Goal: Transaction & Acquisition: Book appointment/travel/reservation

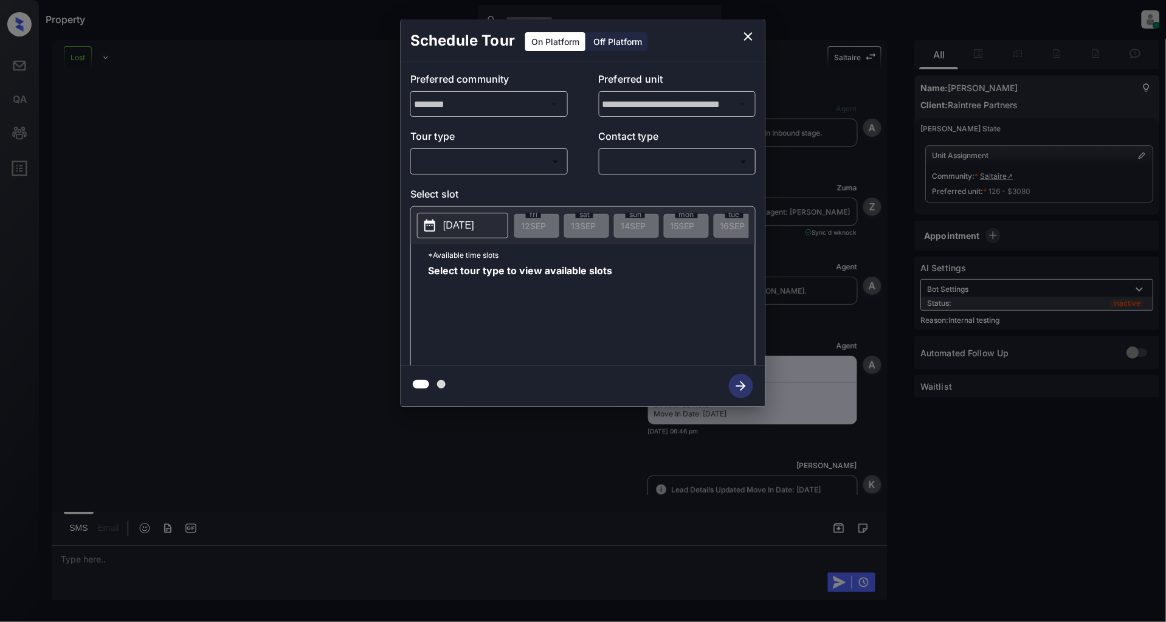
scroll to position [9635, 0]
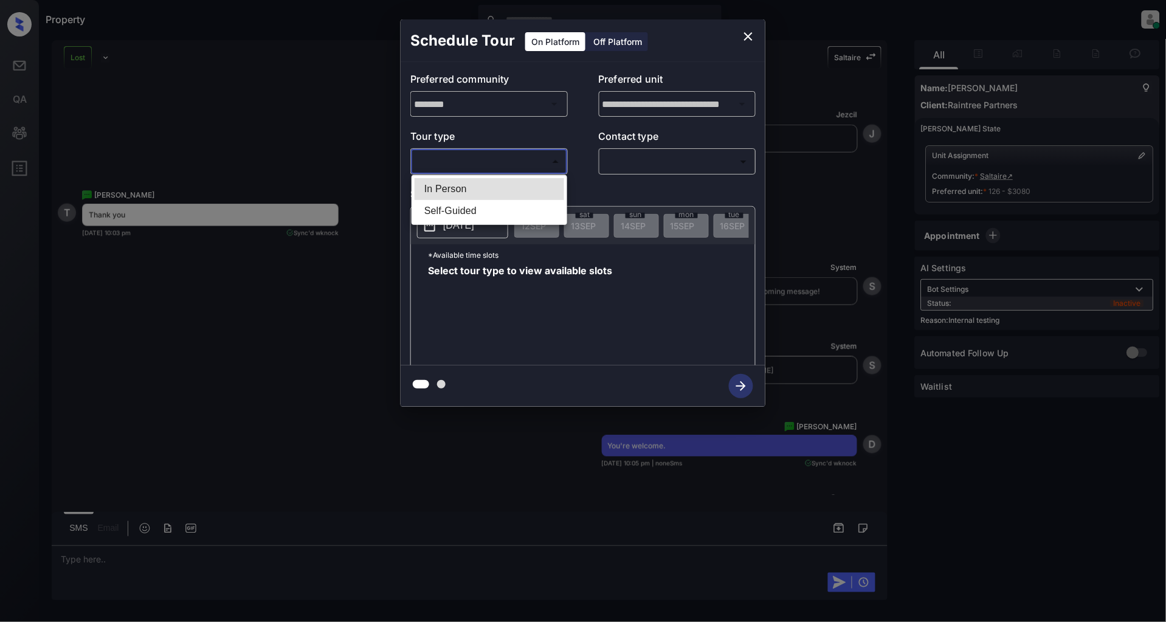
click at [492, 168] on body "Property Patrick Deasis Online Set yourself offline Set yourself on break Profi…" at bounding box center [583, 311] width 1166 height 622
click at [469, 190] on li "In Person" at bounding box center [490, 189] width 150 height 22
type input "********"
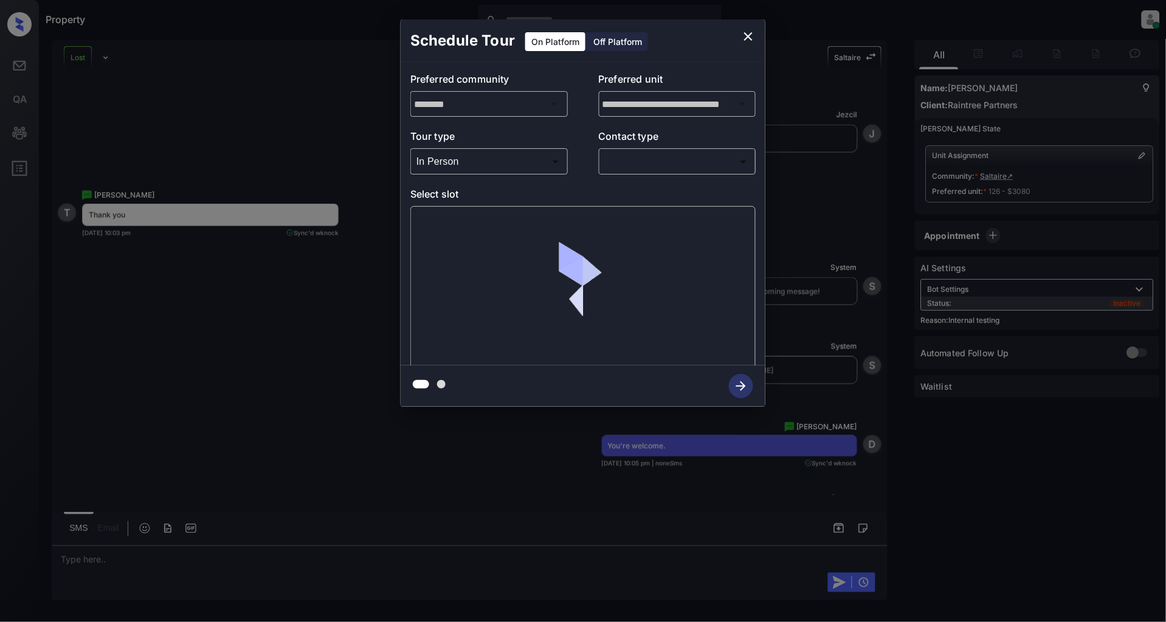
click at [635, 174] on div "​ ​" at bounding box center [677, 161] width 157 height 26
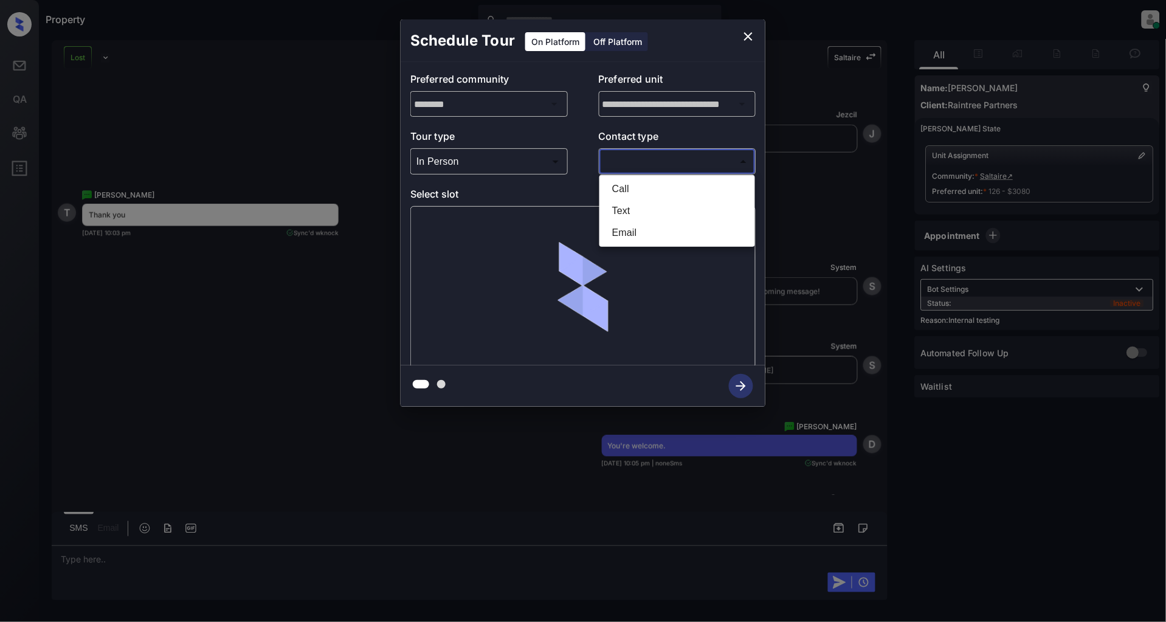
click at [637, 165] on body "Property Patrick Deasis Online Set yourself offline Set yourself on break Profi…" at bounding box center [583, 311] width 1166 height 622
click at [634, 213] on li "Text" at bounding box center [678, 211] width 150 height 22
type input "****"
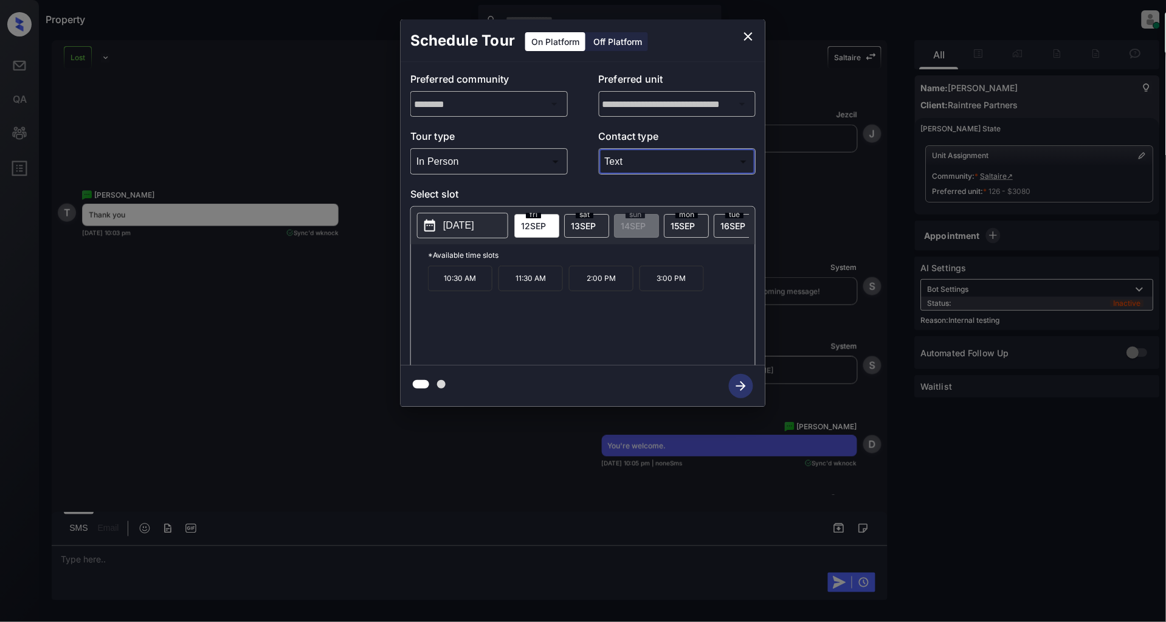
click at [272, 326] on div "**********" at bounding box center [583, 213] width 1166 height 426
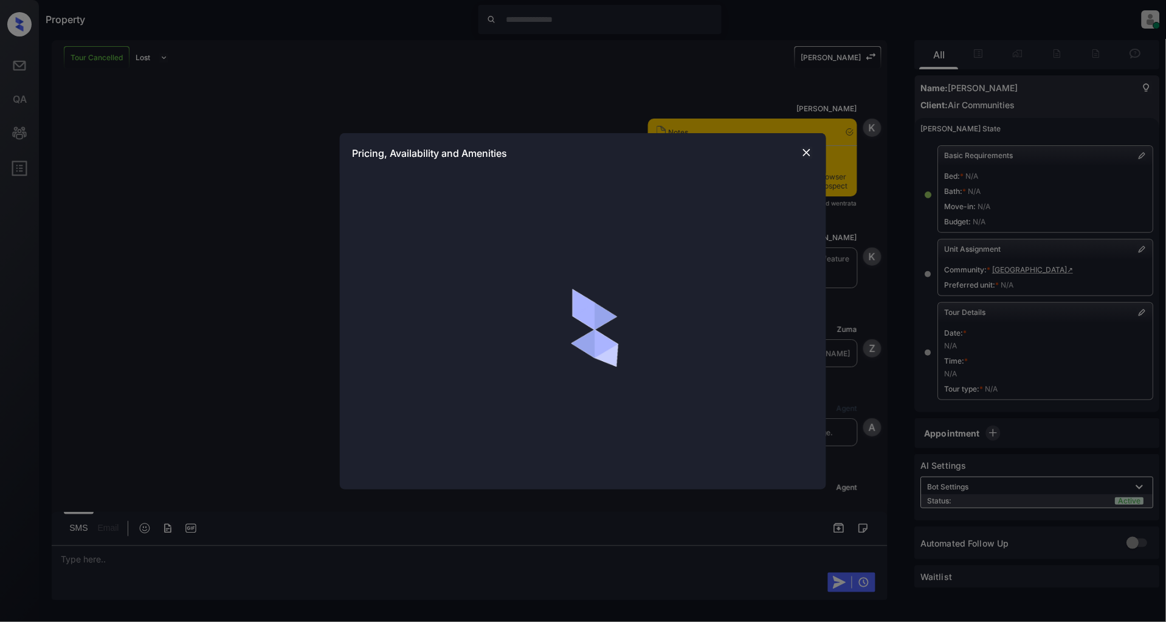
scroll to position [8002, 0]
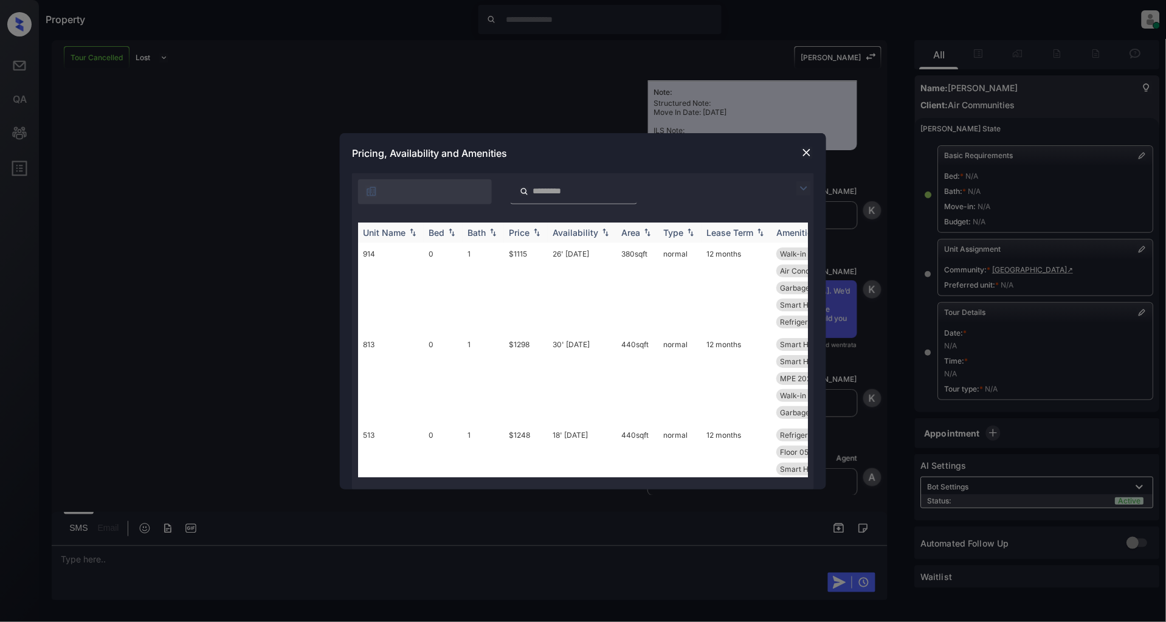
click at [530, 230] on div "Price" at bounding box center [519, 232] width 21 height 10
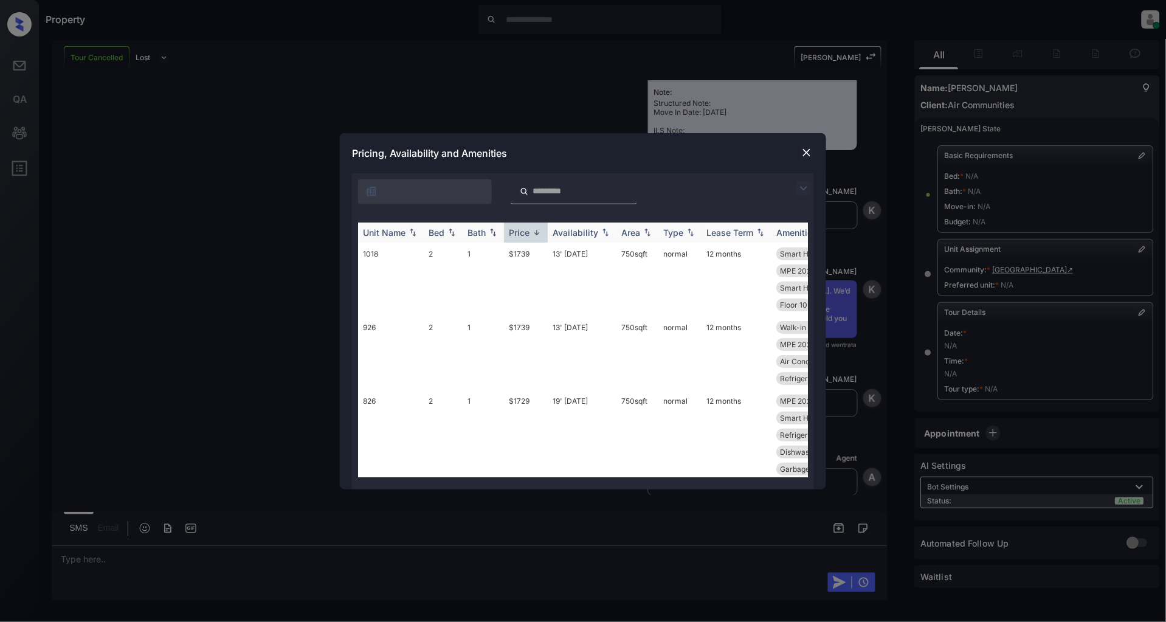
click at [530, 230] on div "Price" at bounding box center [519, 232] width 21 height 10
click at [521, 250] on td "$1115" at bounding box center [526, 288] width 44 height 91
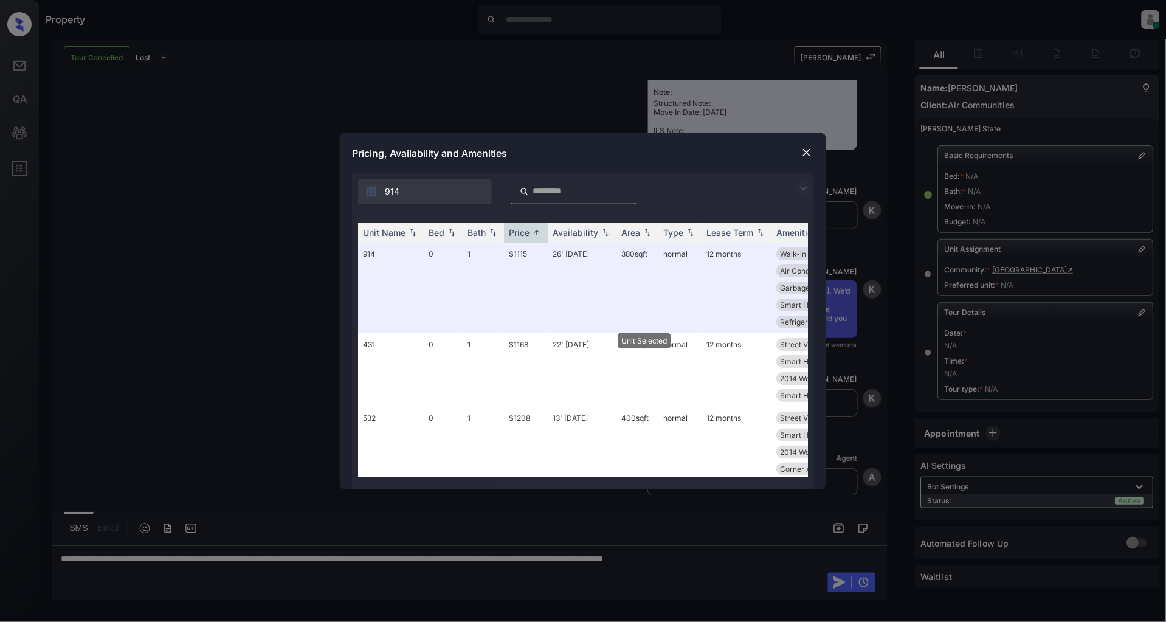
click at [804, 144] on div "Pricing, Availability and Amenities" at bounding box center [583, 153] width 486 height 40
click at [807, 151] on img at bounding box center [807, 153] width 12 height 12
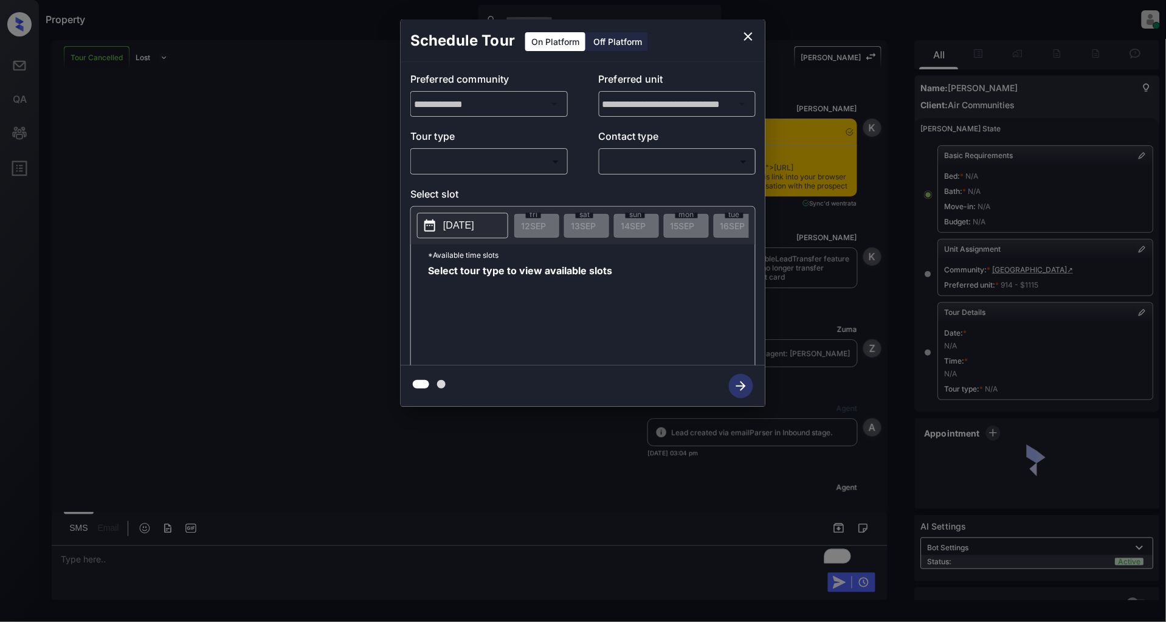
scroll to position [9432, 0]
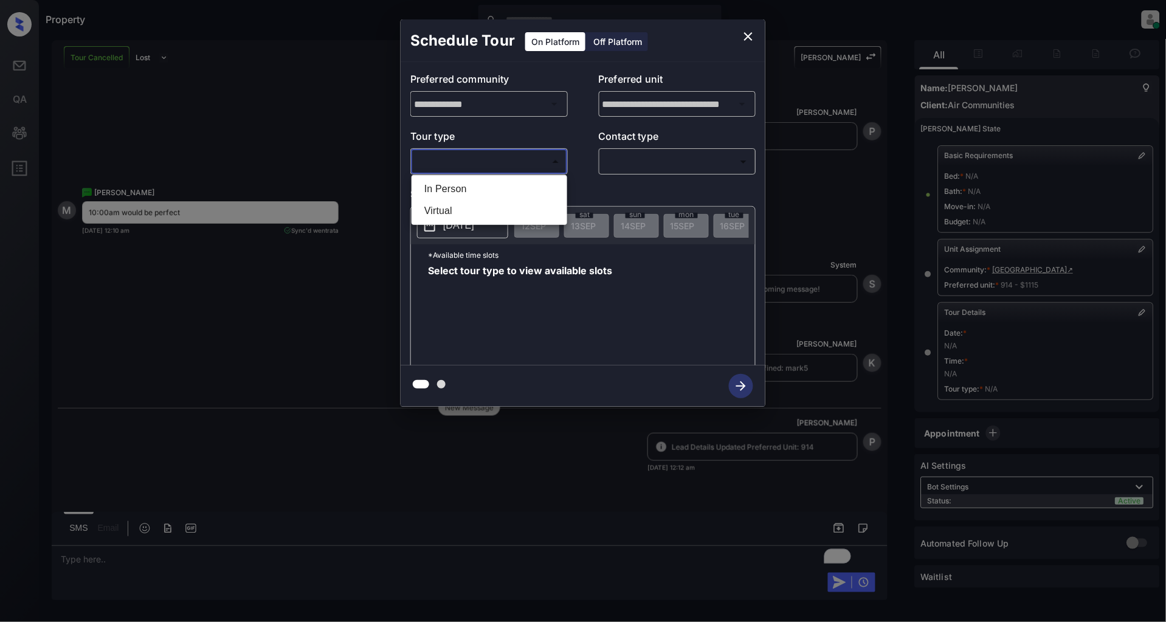
click at [500, 161] on body "Property Patrick Deasis Online Set yourself offline Set yourself on break Profi…" at bounding box center [583, 311] width 1166 height 622
click at [458, 197] on li "In Person" at bounding box center [490, 189] width 150 height 22
type input "********"
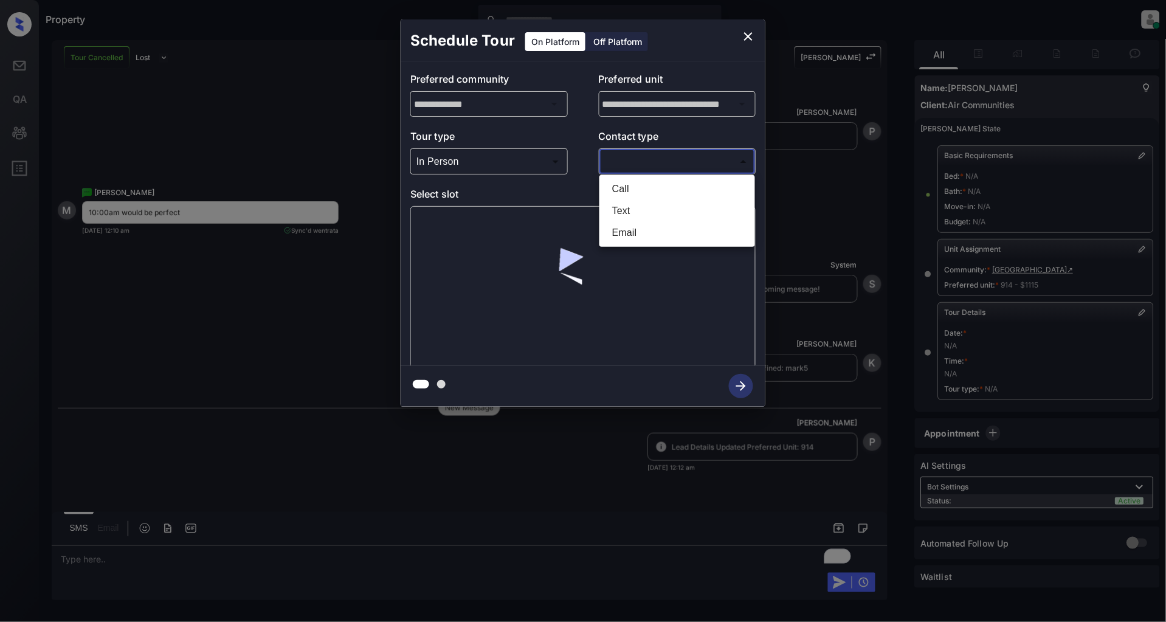
click at [679, 164] on body "Property Patrick Deasis Online Set yourself offline Set yourself on break Profi…" at bounding box center [583, 311] width 1166 height 622
click at [619, 210] on li "Text" at bounding box center [678, 211] width 150 height 22
type input "****"
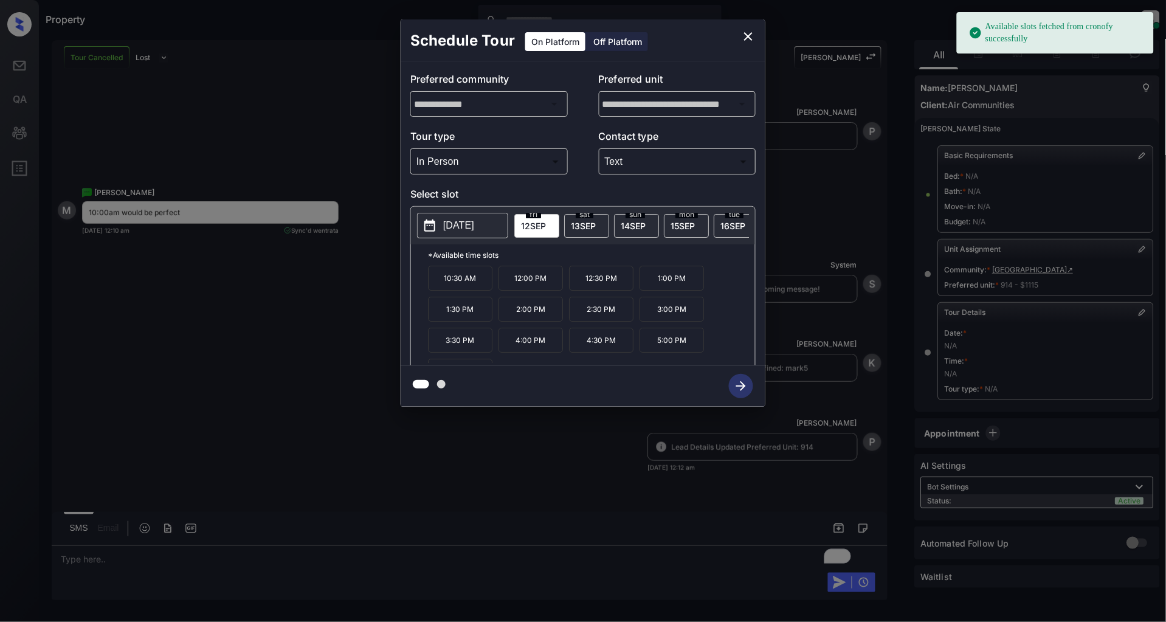
click at [585, 229] on span "13 SEP" at bounding box center [583, 226] width 25 height 10
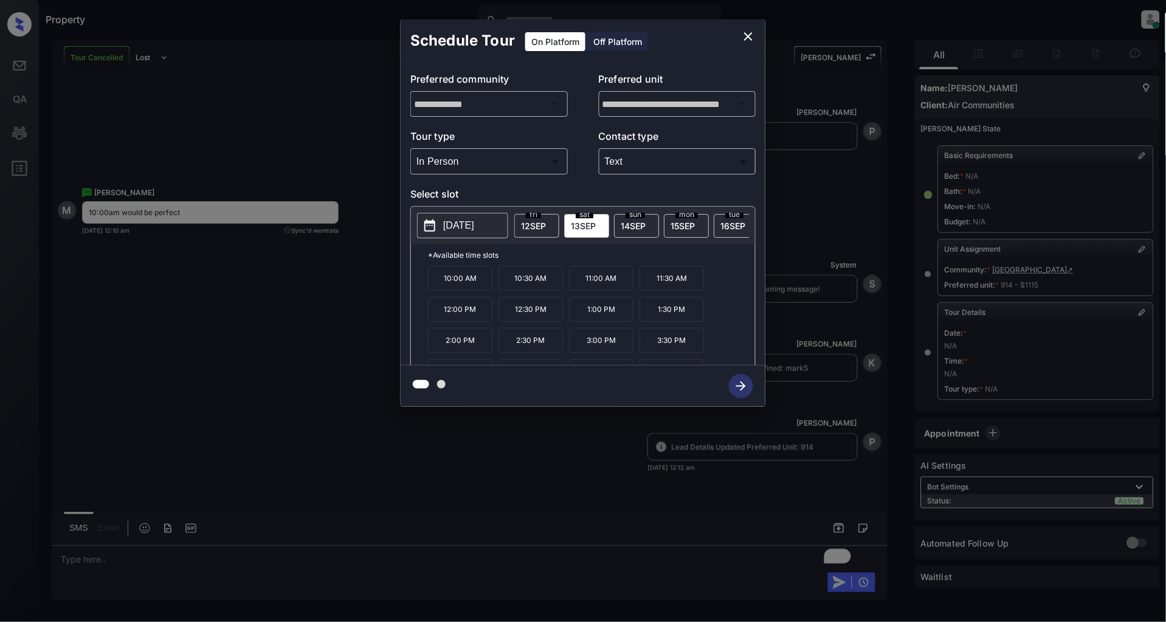
click at [453, 287] on p "10:00 AM" at bounding box center [460, 278] width 64 height 25
drag, startPoint x: 739, startPoint y: 387, endPoint x: 733, endPoint y: 303, distance: 84.2
click at [739, 387] on icon "button" at bounding box center [741, 386] width 24 height 24
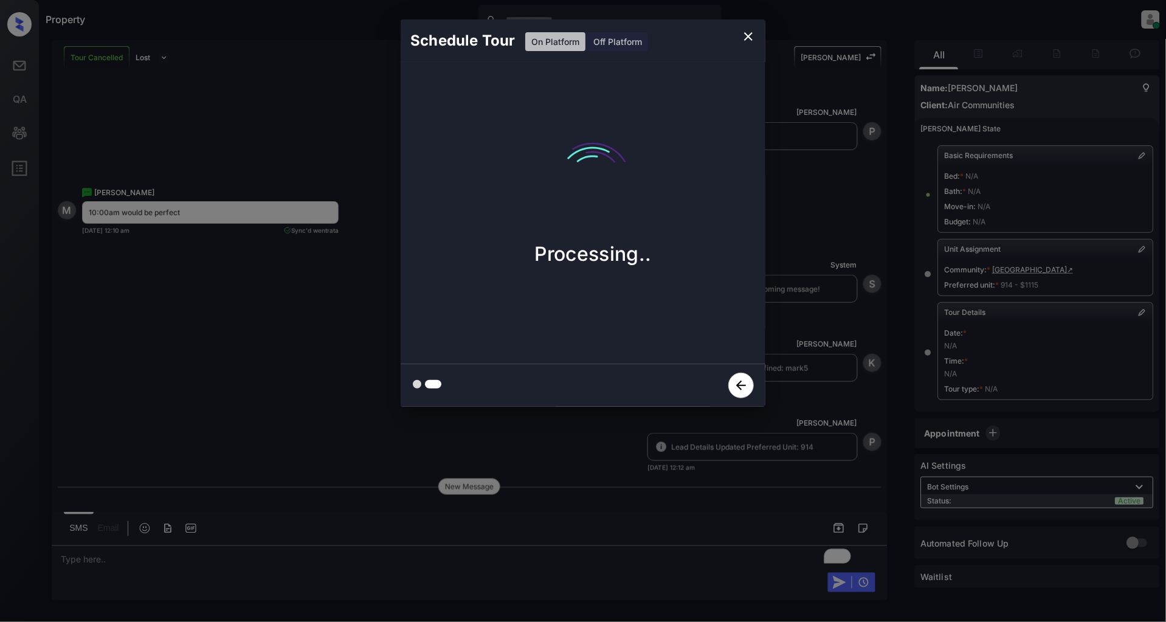
scroll to position [9511, 0]
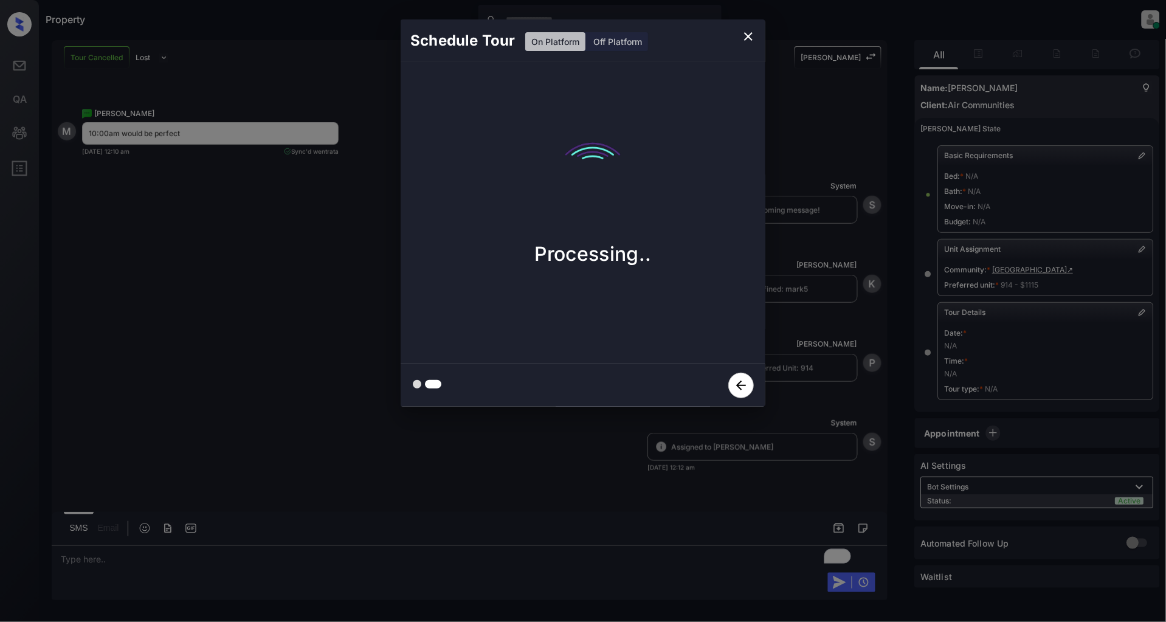
click at [745, 376] on icon "button" at bounding box center [741, 386] width 26 height 26
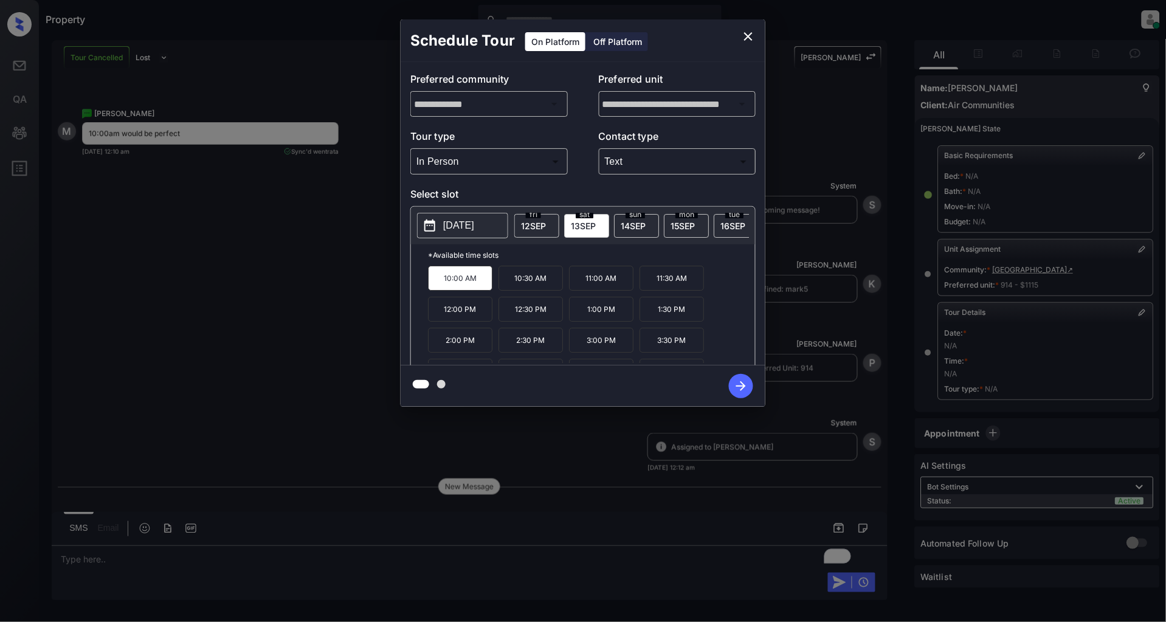
scroll to position [9589, 0]
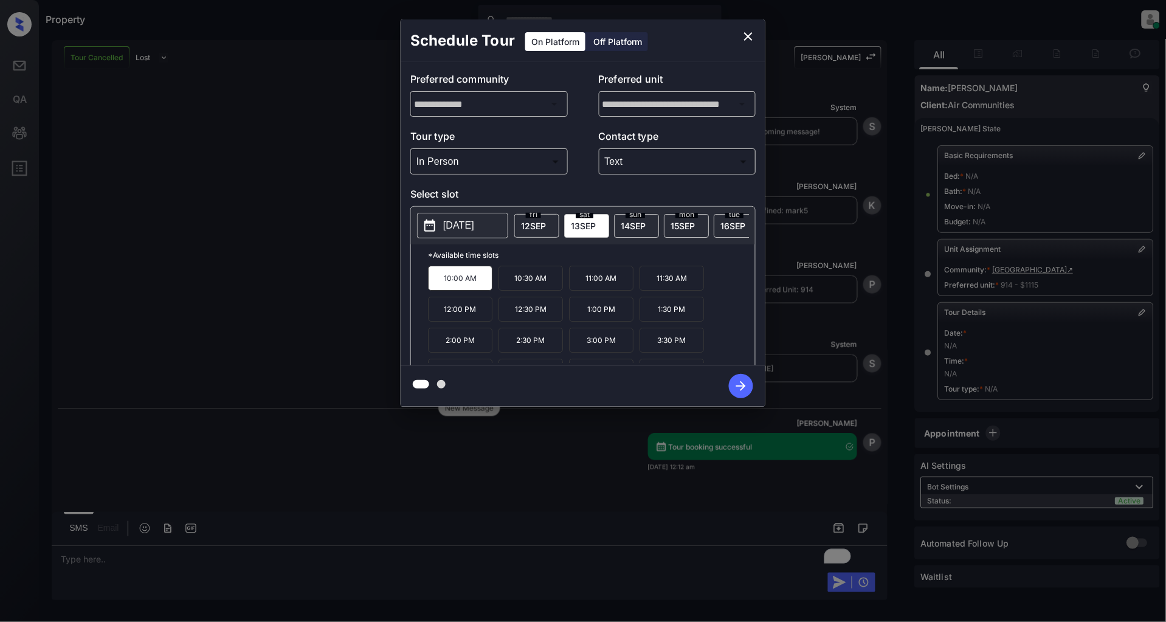
click at [750, 36] on icon "close" at bounding box center [748, 36] width 15 height 15
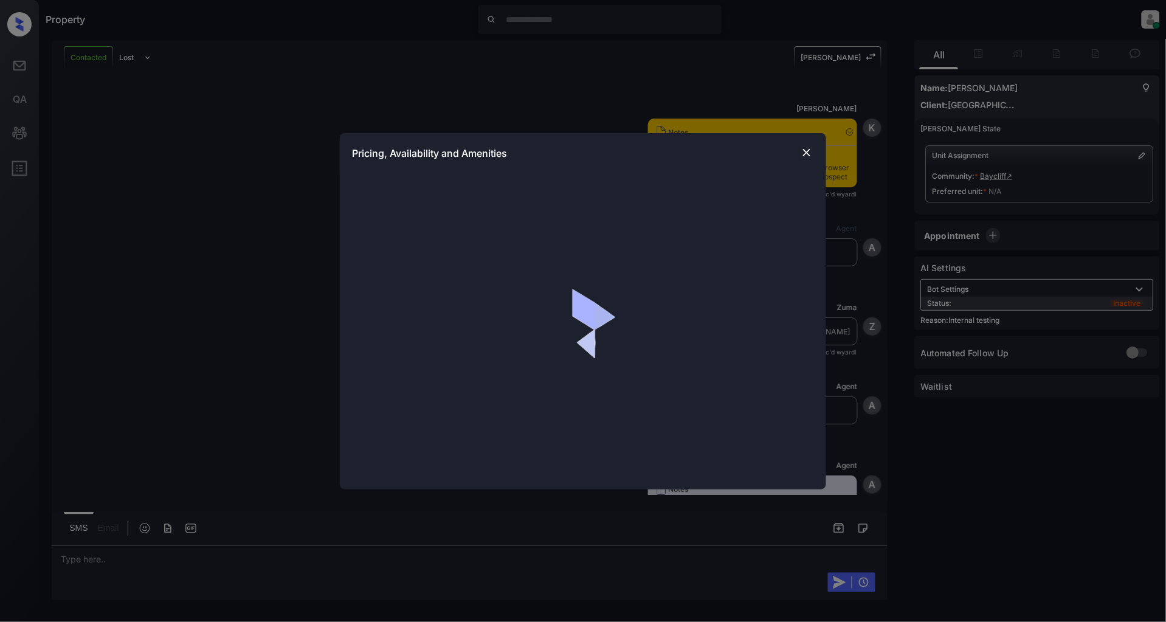
scroll to position [1991, 0]
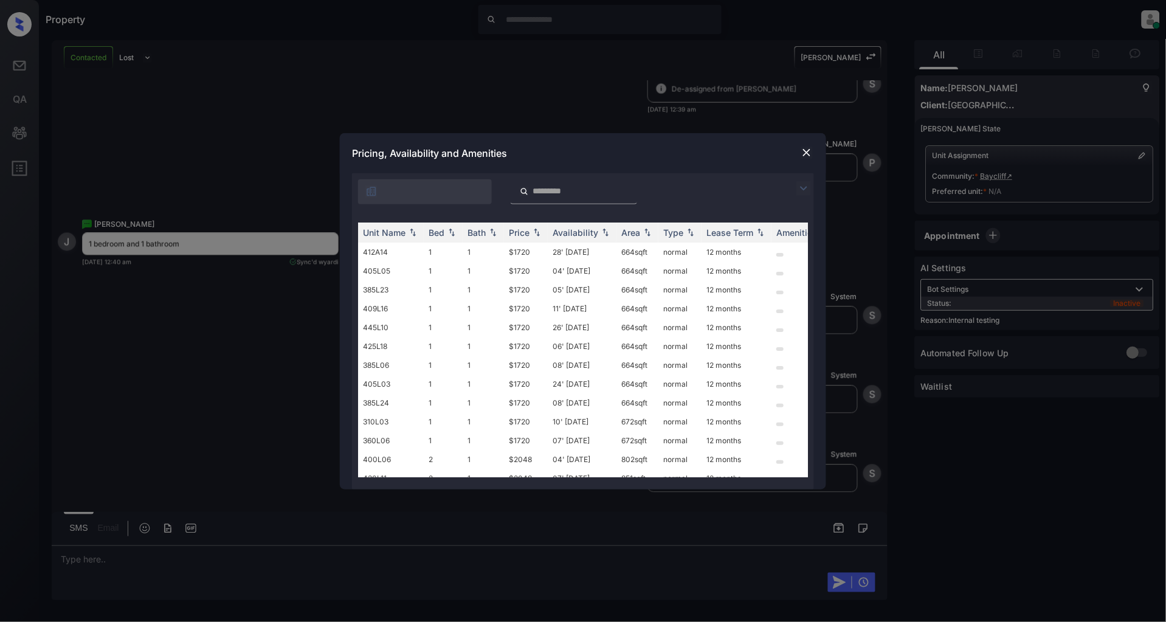
click at [806, 185] on img at bounding box center [803, 188] width 15 height 15
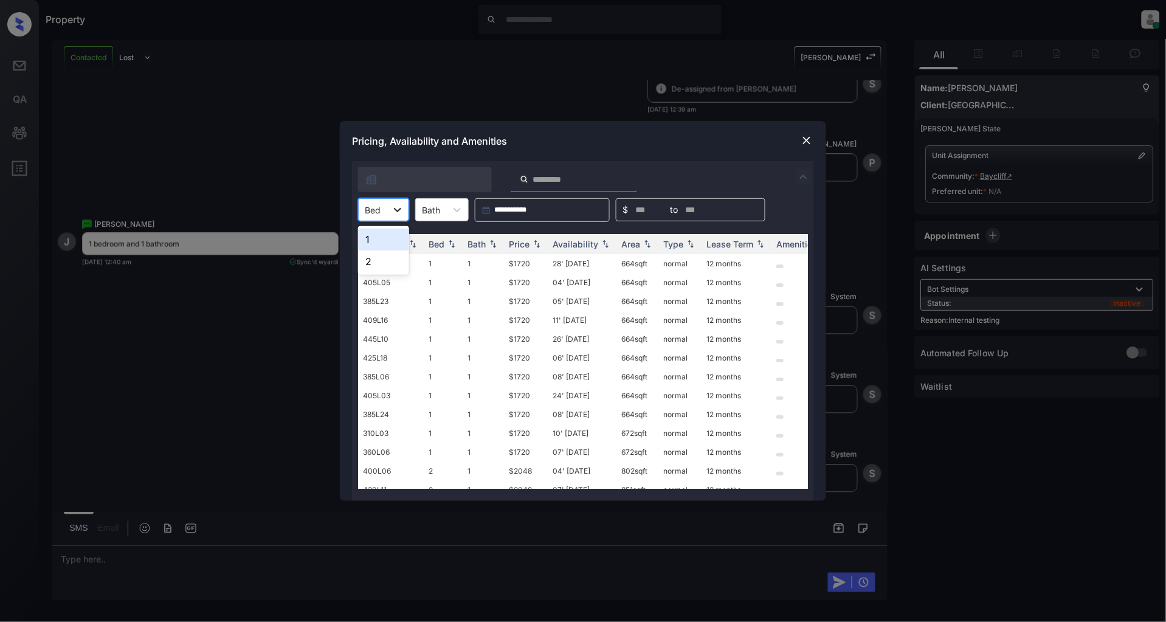
click at [396, 217] on div at bounding box center [398, 210] width 22 height 22
click at [373, 243] on div "1" at bounding box center [383, 240] width 51 height 22
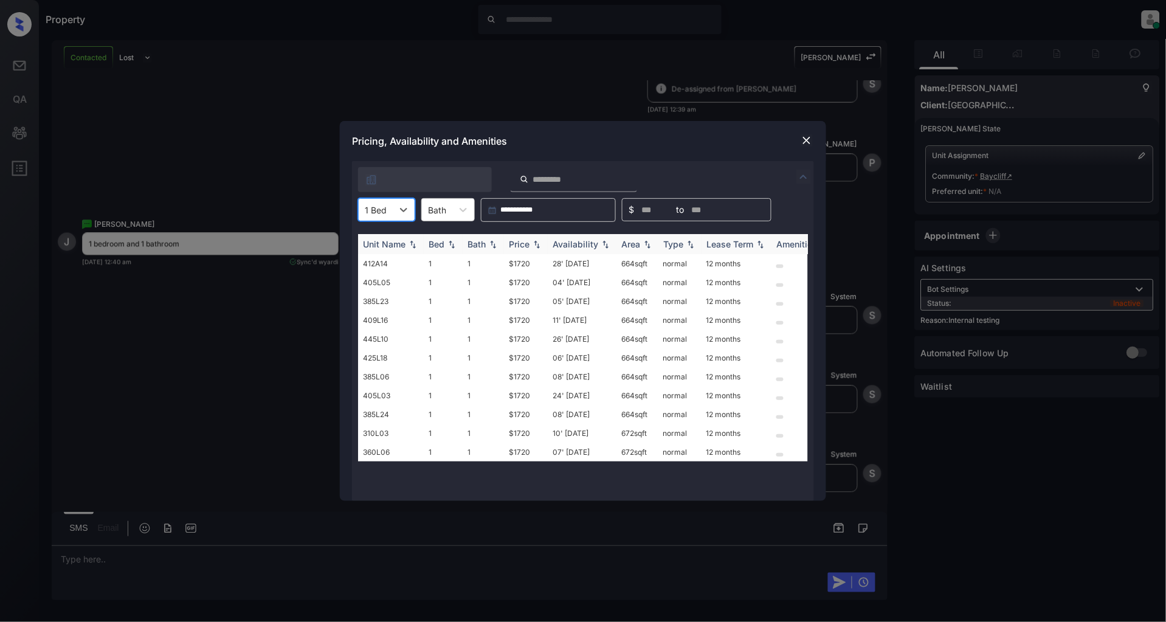
click at [531, 244] on img at bounding box center [537, 244] width 12 height 9
drag, startPoint x: 536, startPoint y: 264, endPoint x: 493, endPoint y: 265, distance: 43.2
click at [493, 265] on tr "412A14 1 1 $1720 28' Aug 25 664 sqft normal 12 months" at bounding box center [675, 263] width 635 height 19
copy tr "$1720"
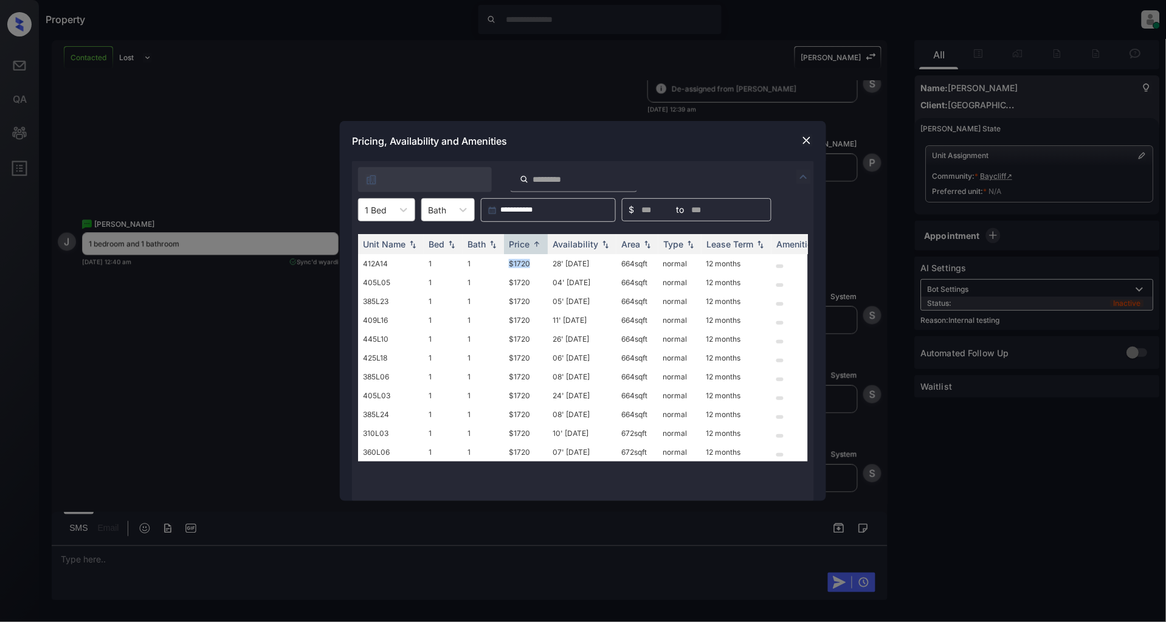
click at [806, 140] on img at bounding box center [807, 140] width 12 height 12
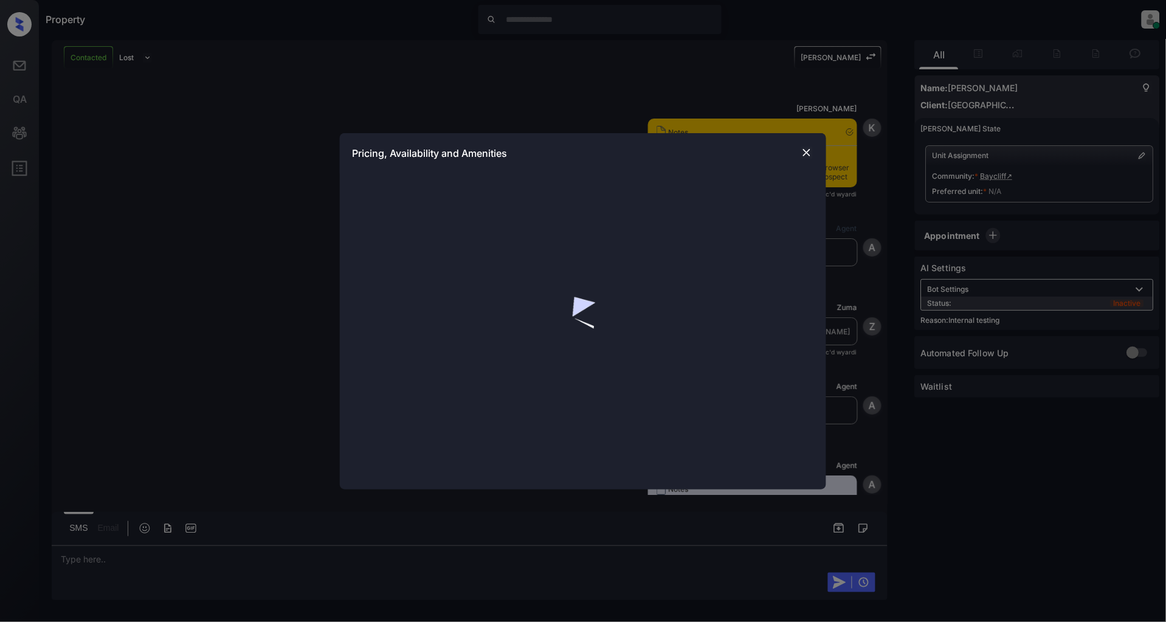
scroll to position [2386, 0]
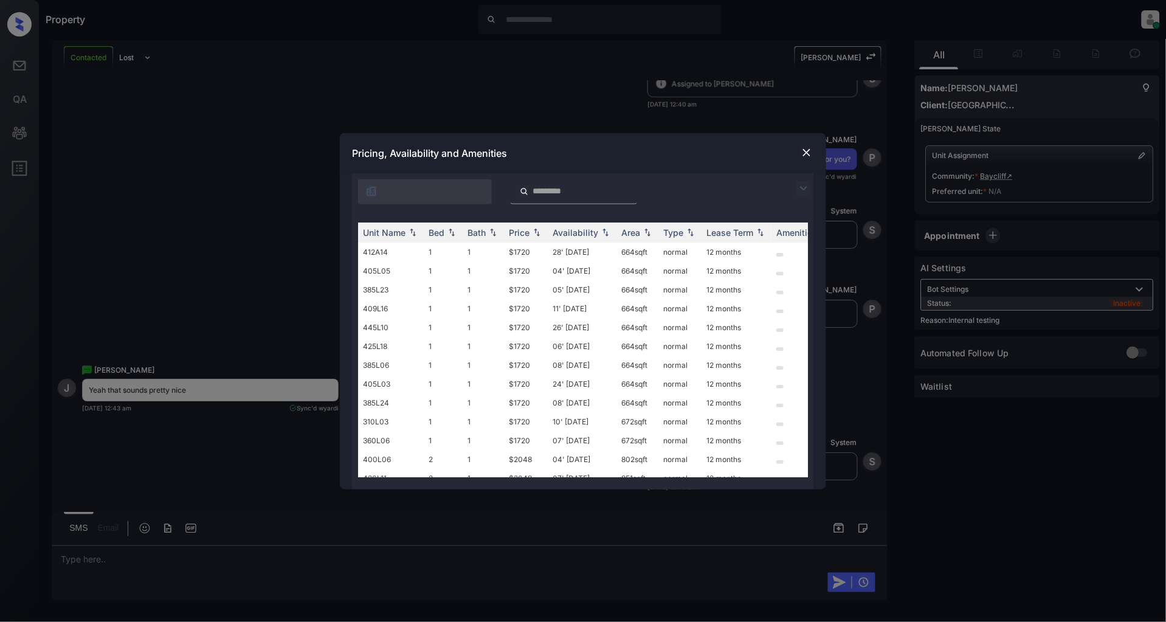
click at [803, 183] on img at bounding box center [803, 188] width 15 height 15
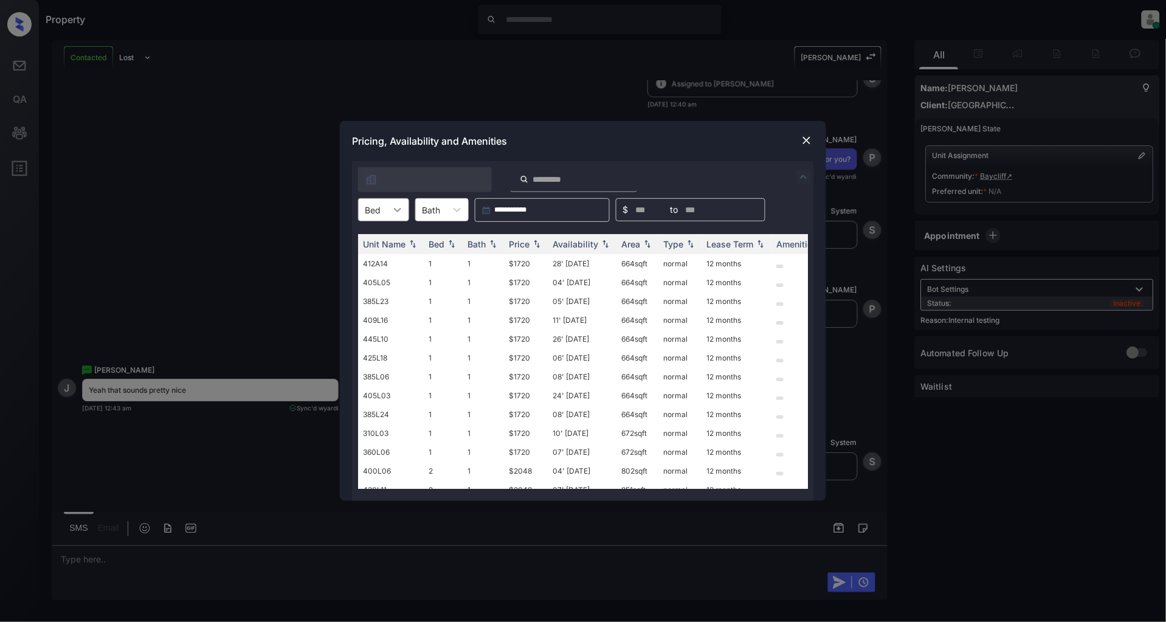
click at [395, 209] on icon at bounding box center [397, 210] width 7 height 4
click at [359, 238] on div "1" at bounding box center [383, 240] width 51 height 22
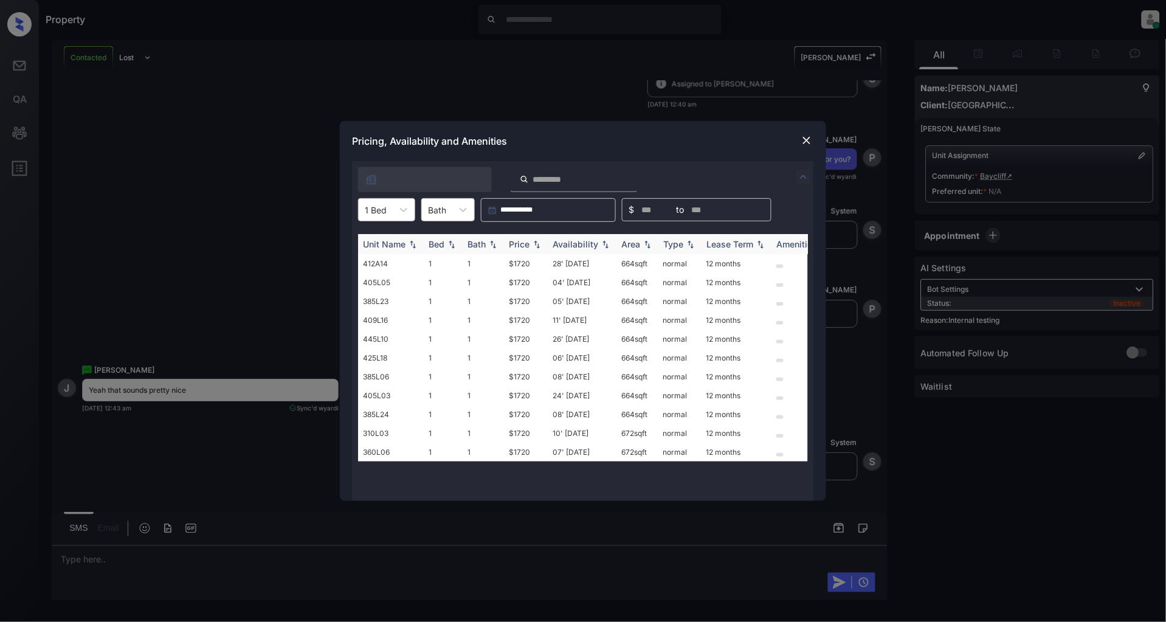
click at [534, 244] on img at bounding box center [537, 244] width 12 height 9
click at [521, 264] on td "$1720" at bounding box center [526, 263] width 44 height 19
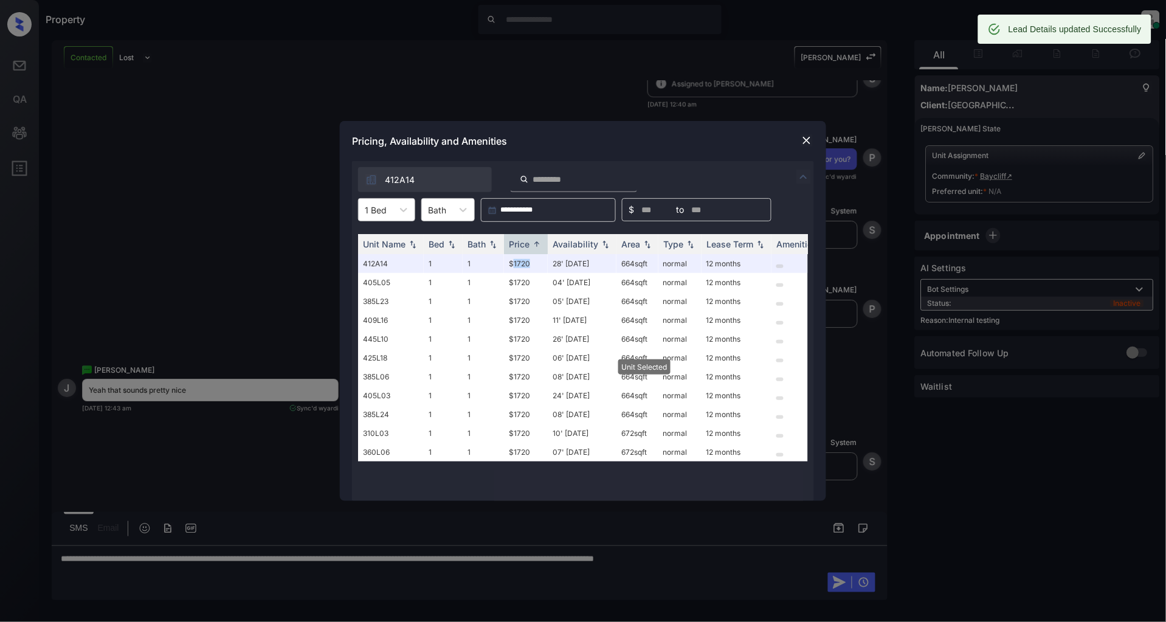
click at [807, 142] on img at bounding box center [807, 140] width 12 height 12
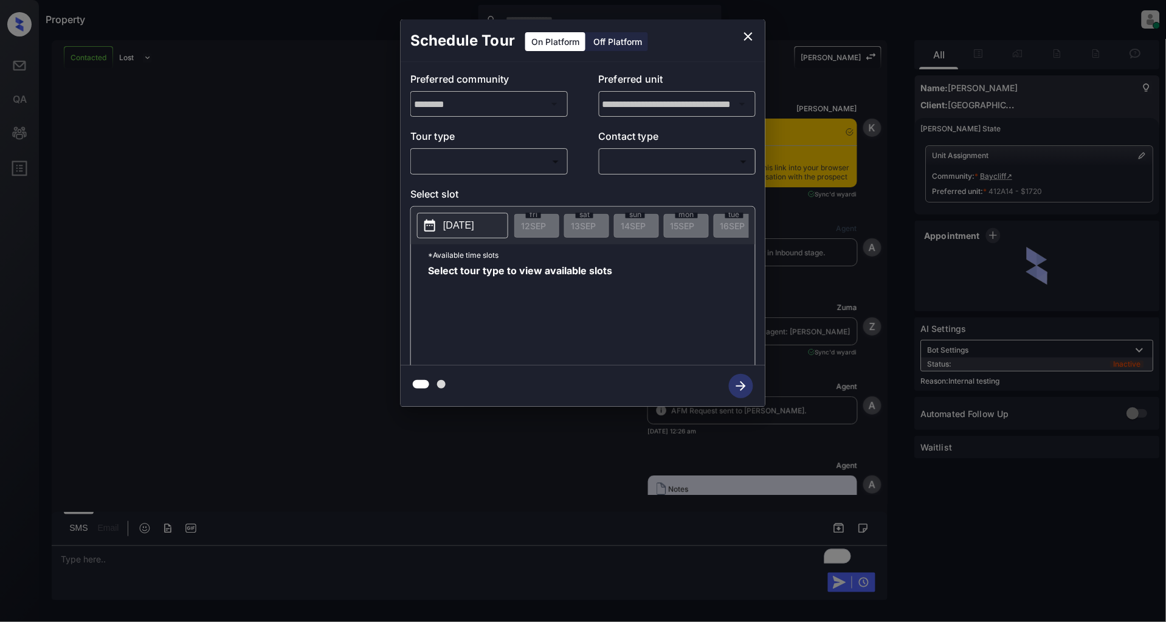
scroll to position [2601, 0]
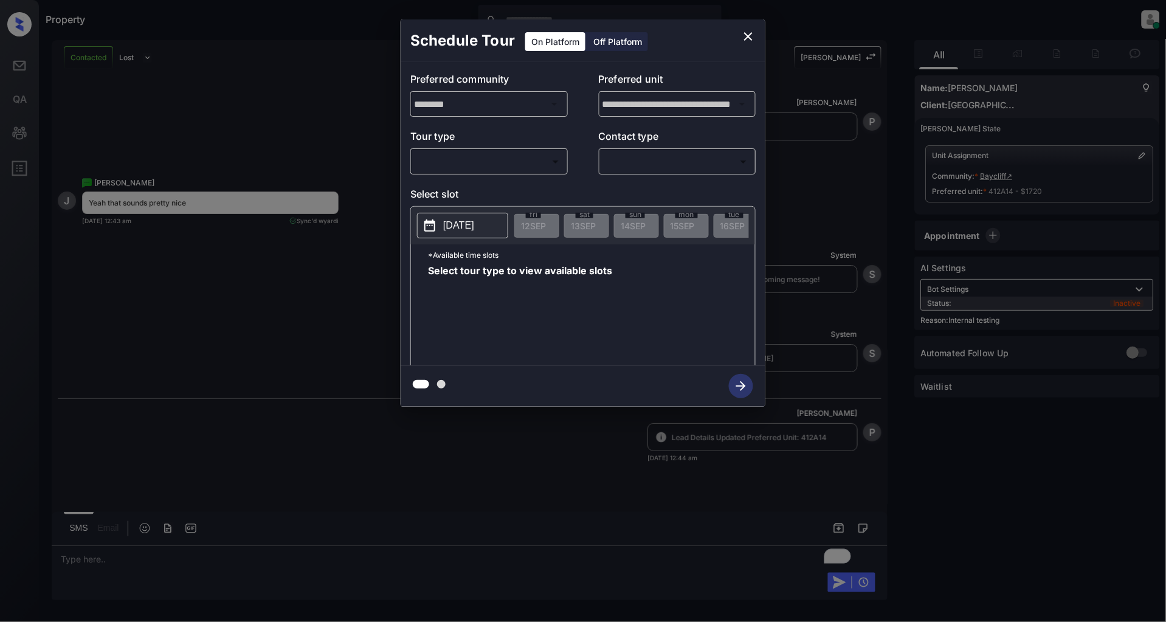
click at [517, 165] on body "Property [PERSON_NAME] Online Set yourself offline Set yourself on break Profil…" at bounding box center [583, 311] width 1166 height 622
click at [454, 190] on li "In Person" at bounding box center [490, 189] width 150 height 22
type input "********"
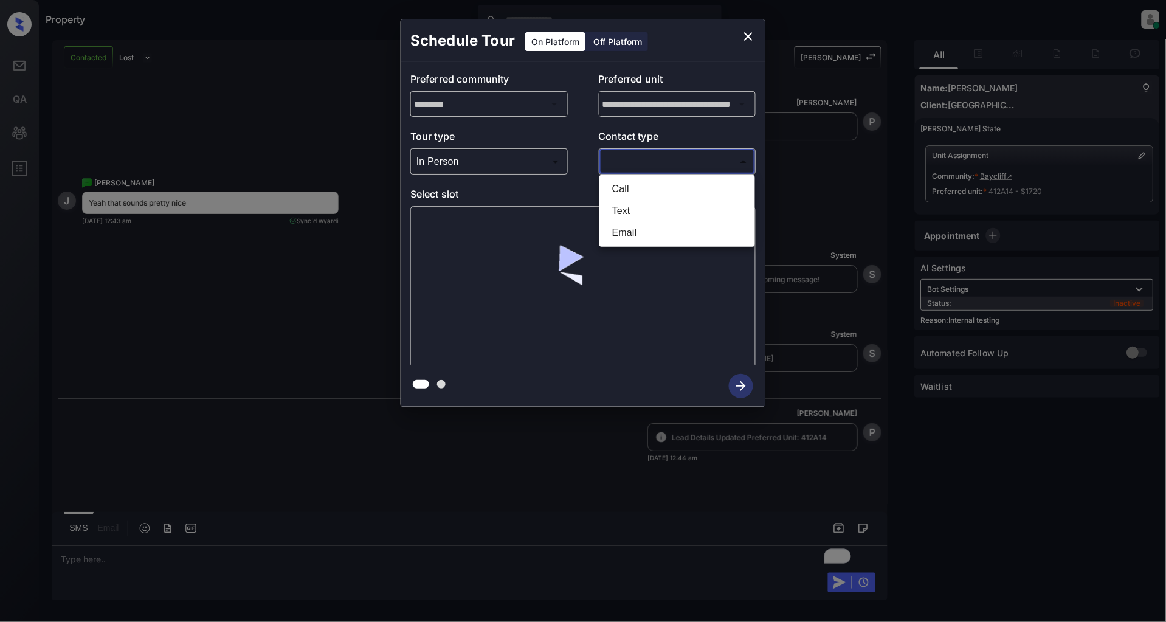
click at [672, 163] on body "Property [PERSON_NAME] Online Set yourself offline Set yourself on break Profil…" at bounding box center [583, 311] width 1166 height 622
click at [622, 210] on li "Text" at bounding box center [678, 211] width 150 height 22
type input "****"
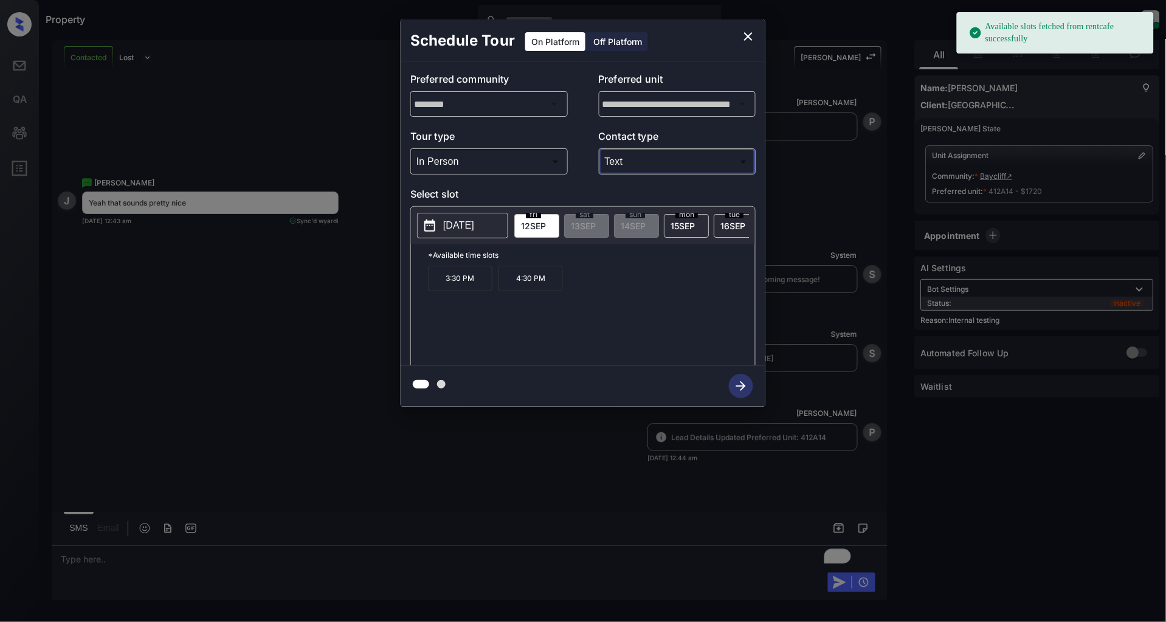
click at [447, 233] on button "[DATE]" at bounding box center [462, 226] width 91 height 26
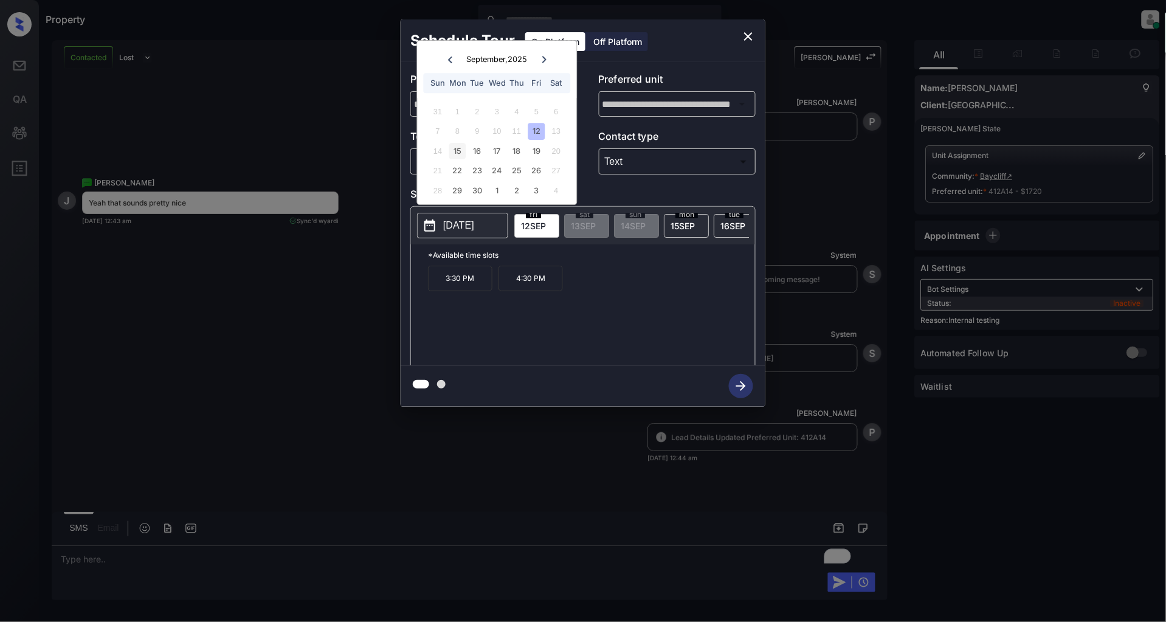
click at [454, 147] on div "15" at bounding box center [457, 151] width 16 height 16
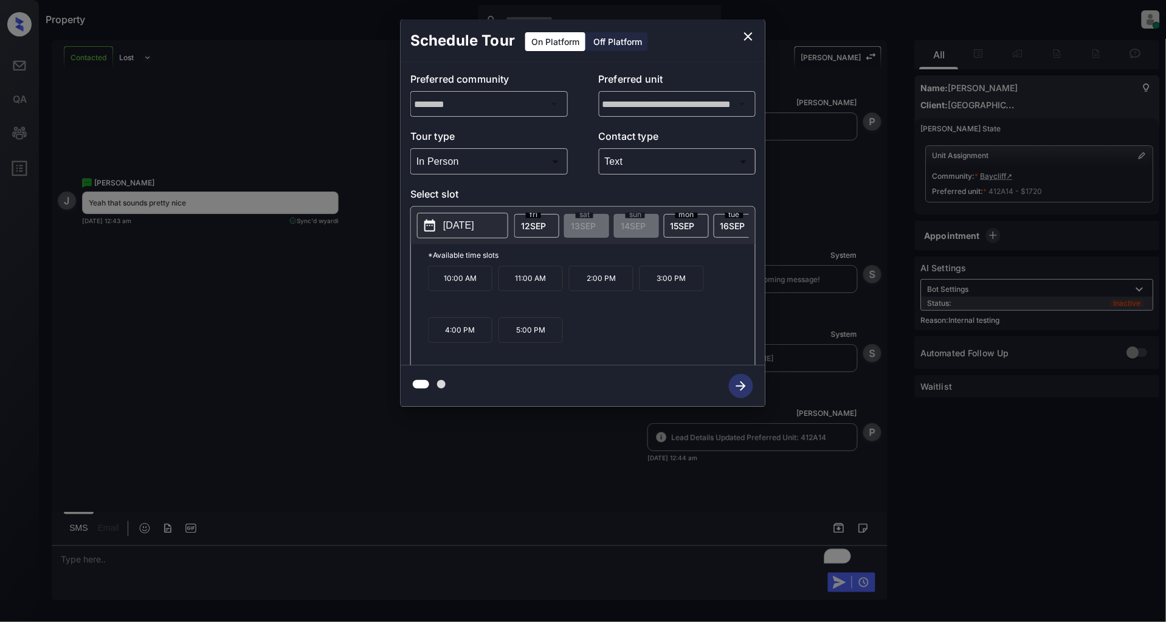
click at [468, 283] on p "10:00 AM" at bounding box center [460, 279] width 64 height 26
click at [749, 385] on icon "button" at bounding box center [741, 386] width 24 height 24
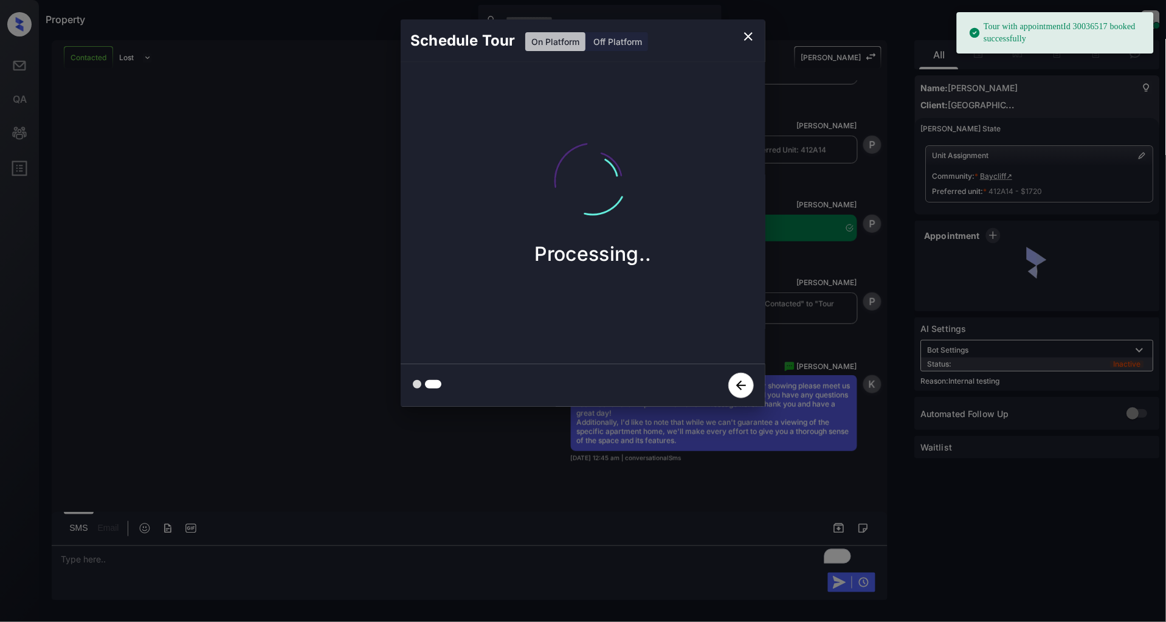
scroll to position [2886, 0]
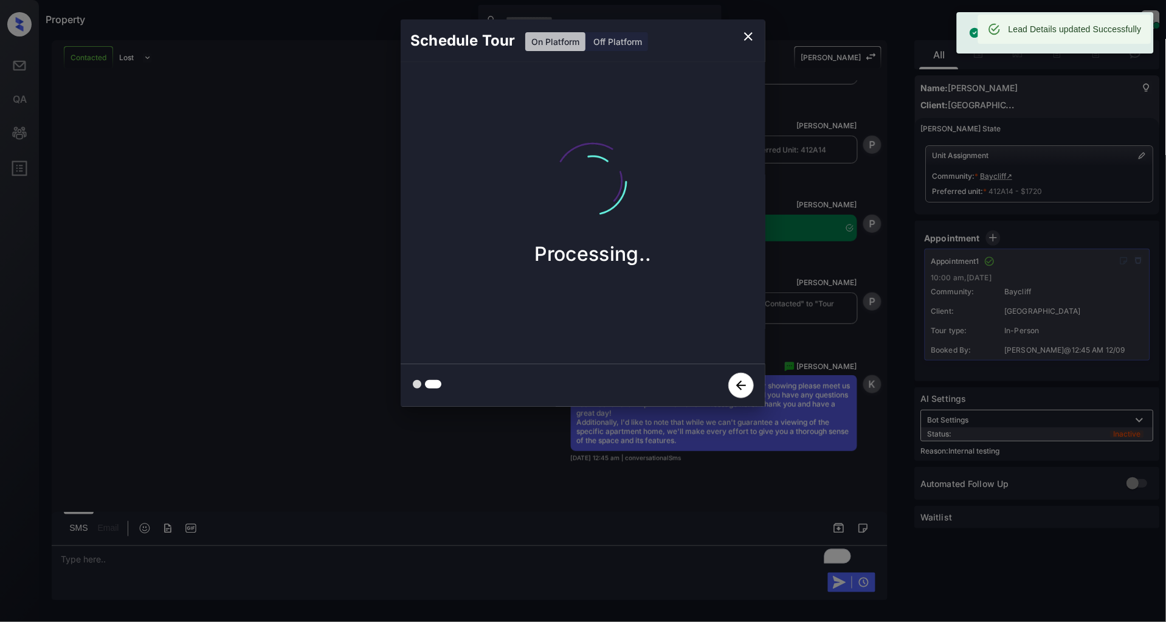
click at [744, 35] on icon "close" at bounding box center [748, 36] width 15 height 15
